Goal: Information Seeking & Learning: Learn about a topic

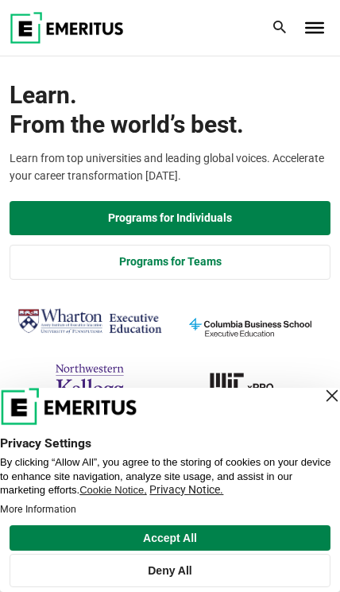
click at [333, 392] on div "Close Layer" at bounding box center [332, 396] width 22 height 22
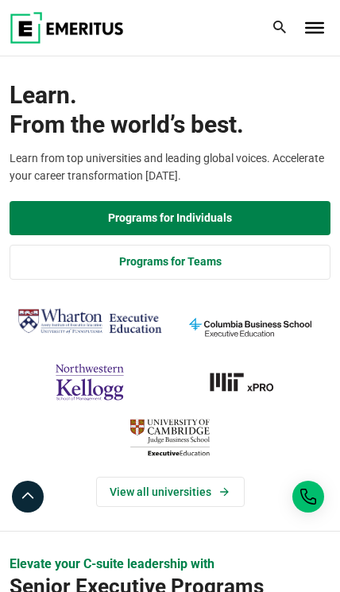
click at [126, 215] on link "Programs for Individuals" at bounding box center [170, 218] width 321 height 35
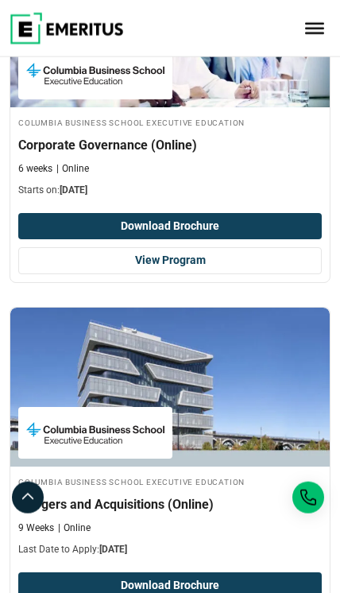
scroll to position [4695, 0]
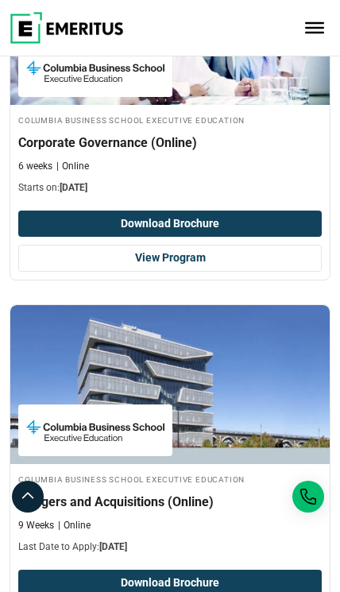
click at [107, 211] on button "Download Brochure" at bounding box center [170, 224] width 304 height 27
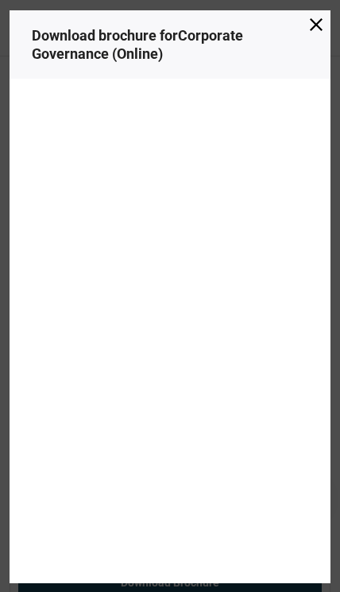
click at [314, 35] on span at bounding box center [316, 25] width 13 height 17
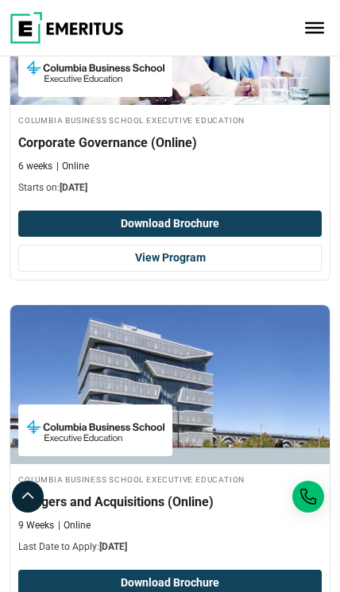
click at [290, 245] on link "View Program" at bounding box center [170, 258] width 304 height 27
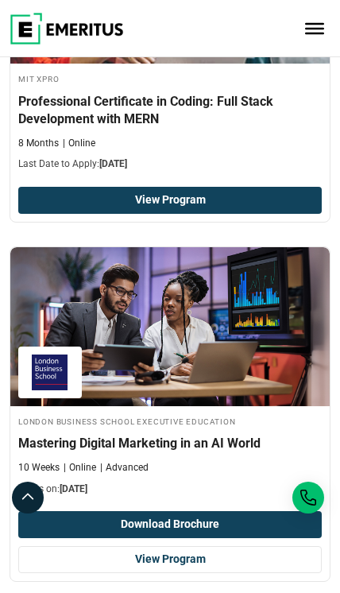
scroll to position [6271, 0]
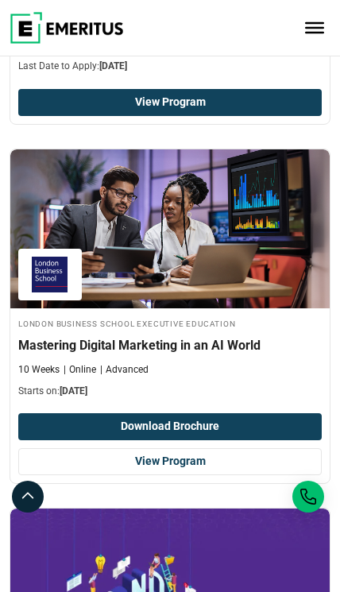
click at [210, 448] on link "View Program" at bounding box center [170, 461] width 304 height 27
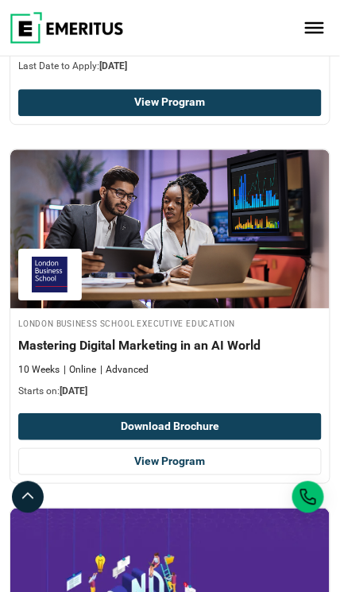
scroll to position [6309, 0]
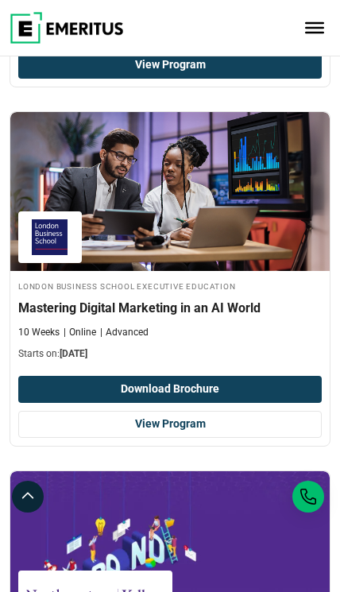
click at [242, 411] on link "View Program" at bounding box center [170, 424] width 304 height 27
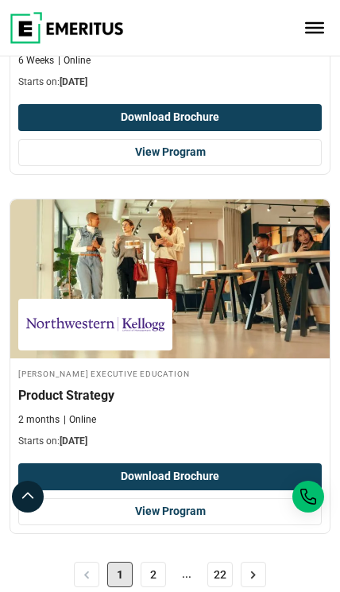
scroll to position [6953, 0]
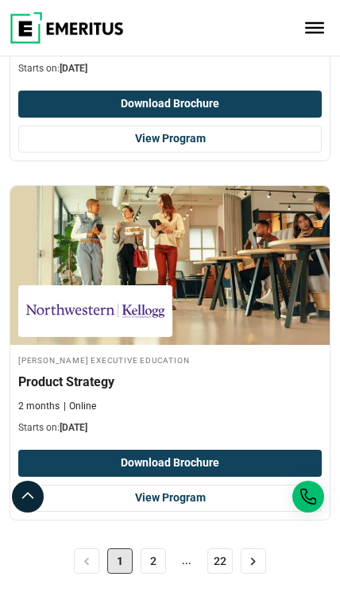
click at [149, 549] on link "2" at bounding box center [153, 561] width 25 height 25
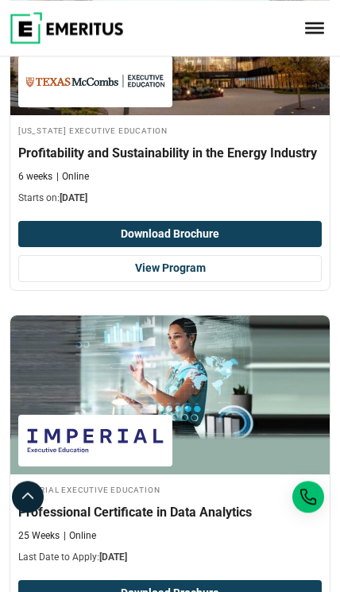
scroll to position [6380, 0]
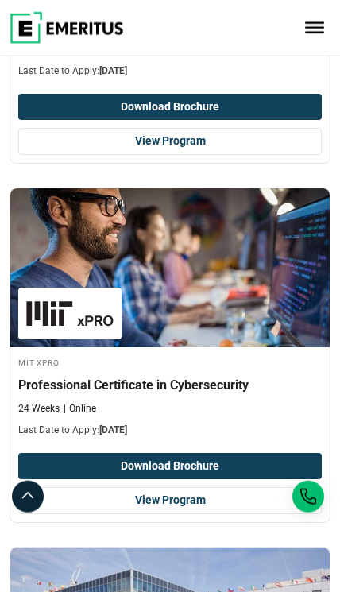
click at [317, 24] on span "Toggle Menu" at bounding box center [314, 23] width 19 height 2
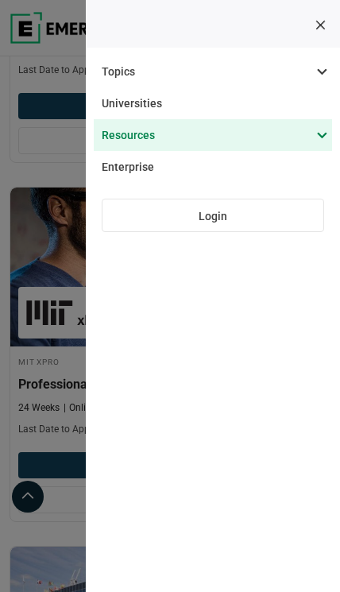
click at [324, 139] on span at bounding box center [205, 135] width 239 height 32
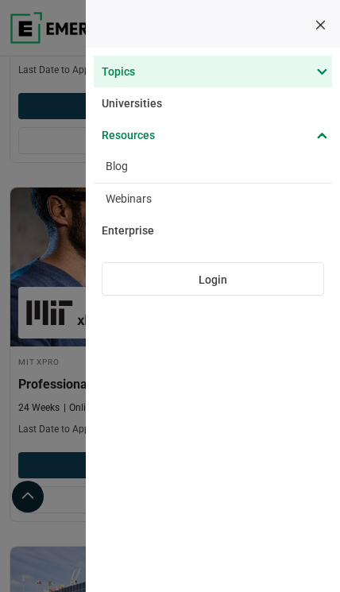
click at [324, 64] on span at bounding box center [205, 72] width 239 height 32
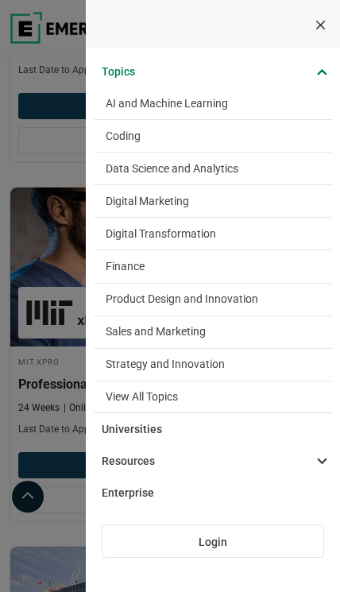
click at [180, 395] on link "View All Topics" at bounding box center [213, 398] width 239 height 32
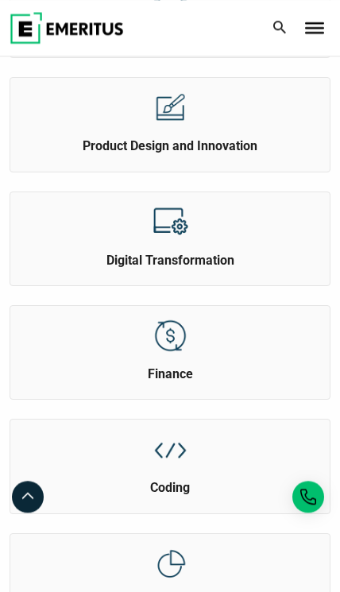
scroll to position [369, 0]
click at [153, 234] on img at bounding box center [171, 222] width 36 height 36
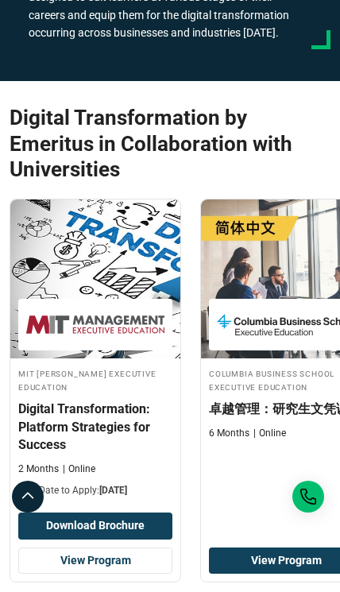
scroll to position [448, 0]
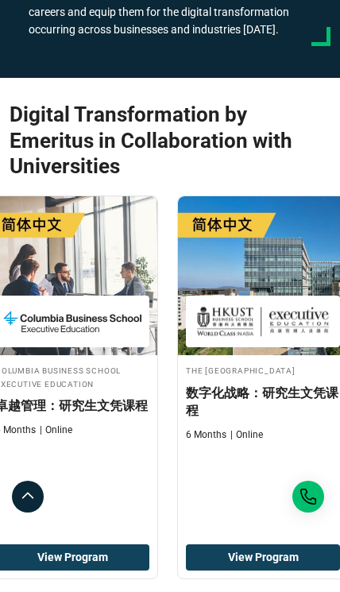
click at [123, 180] on div "Digital Transformation by Emeritus in Collaboration with Universities MIT Sloan…" at bounding box center [170, 380] width 321 height 556
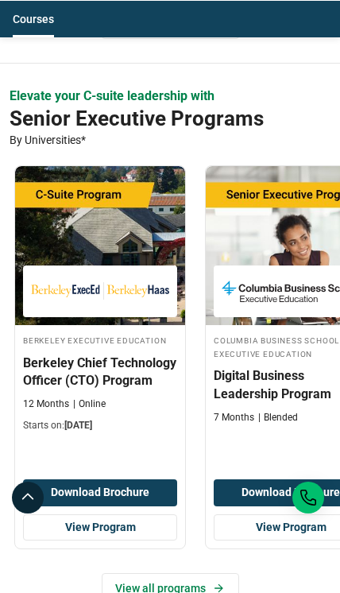
scroll to position [0, 370]
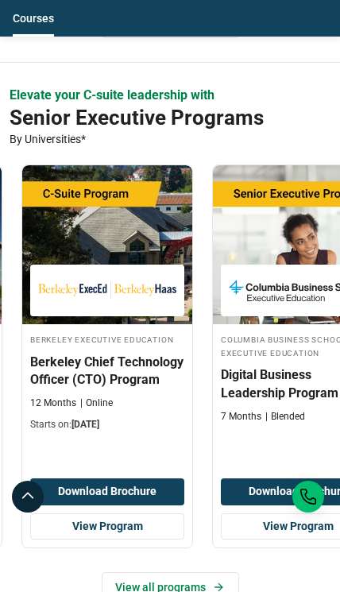
click at [126, 219] on img at bounding box center [107, 244] width 170 height 159
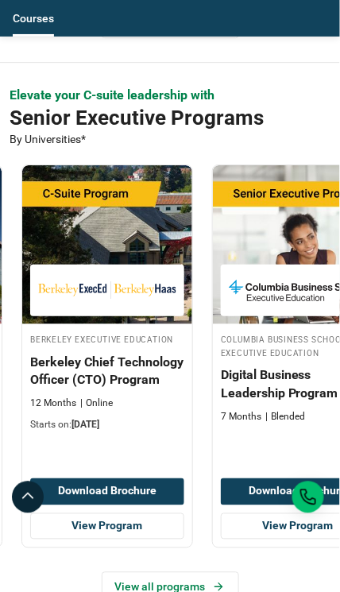
scroll to position [1080, 0]
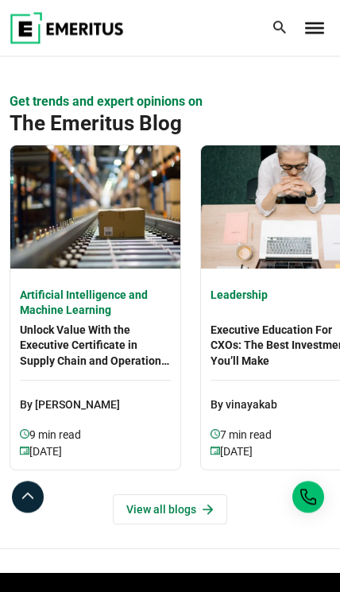
scroll to position [5221, 0]
